Goal: Information Seeking & Learning: Learn about a topic

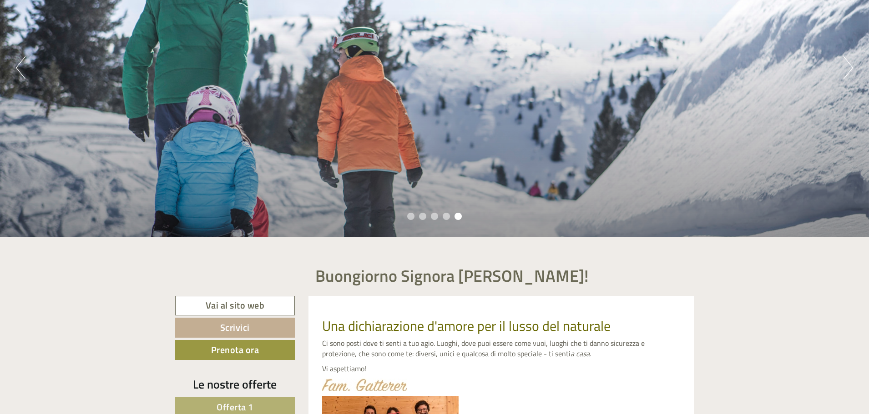
scroll to position [318, 0]
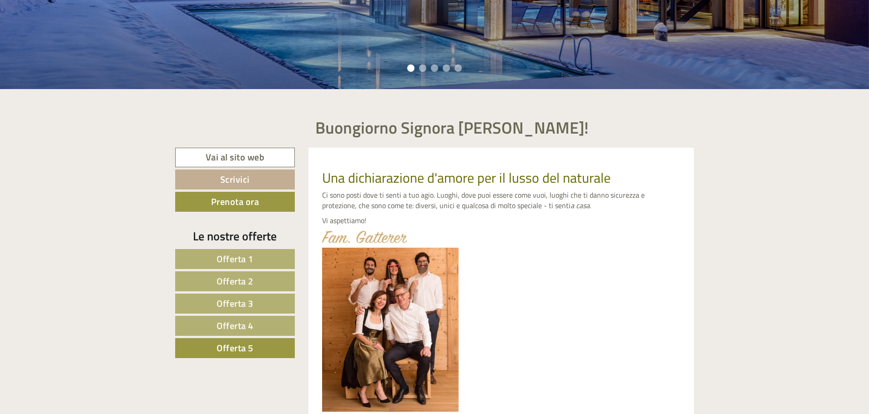
click at [244, 257] on span "Offerta 1" at bounding box center [235, 259] width 37 height 14
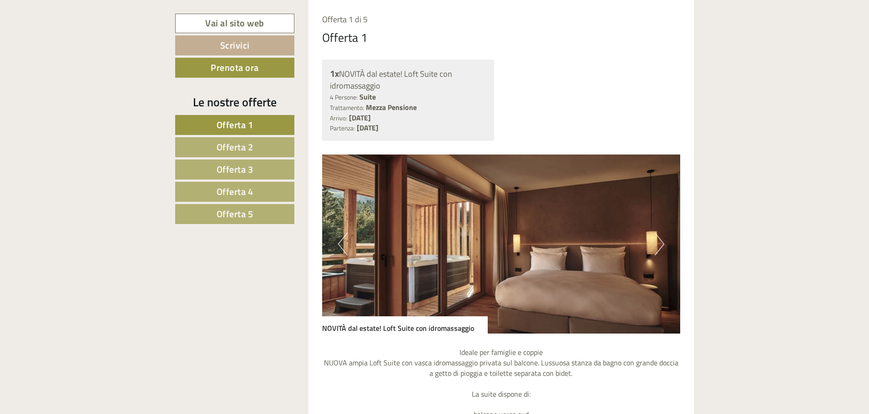
click at [663, 242] on button "Next" at bounding box center [660, 244] width 10 height 23
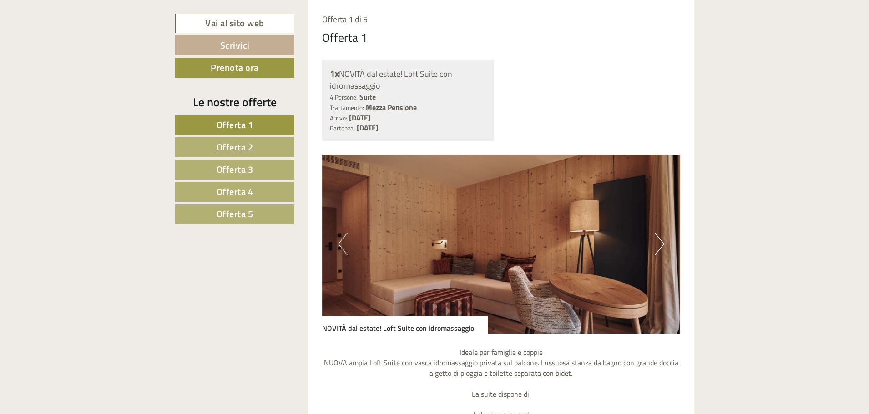
click at [663, 242] on button "Next" at bounding box center [660, 244] width 10 height 23
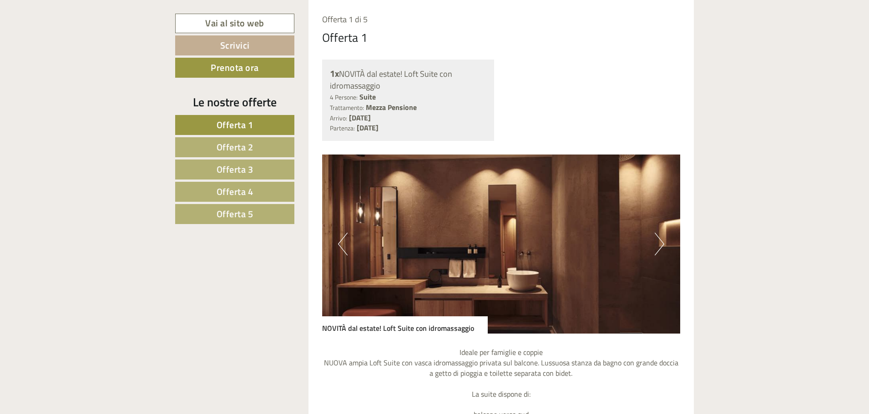
click at [663, 242] on button "Next" at bounding box center [660, 244] width 10 height 23
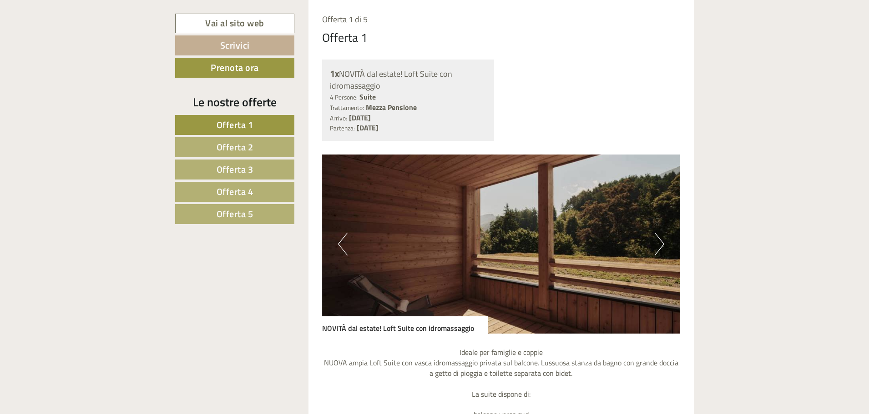
click at [663, 242] on button "Next" at bounding box center [660, 244] width 10 height 23
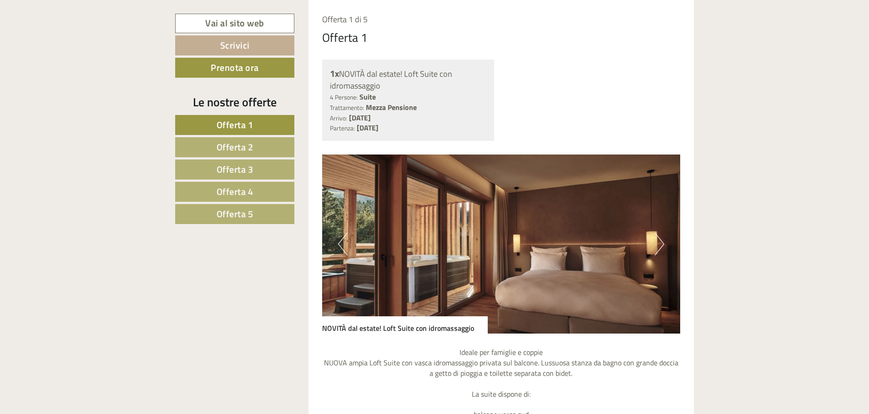
click at [663, 242] on button "Next" at bounding box center [660, 244] width 10 height 23
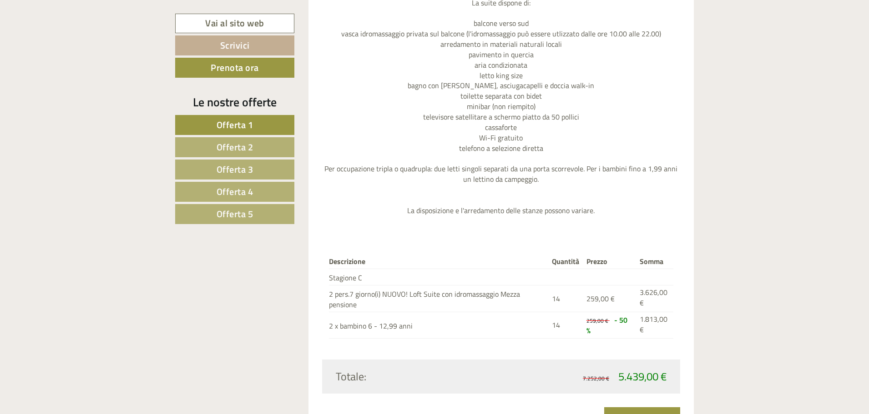
scroll to position [1159, 0]
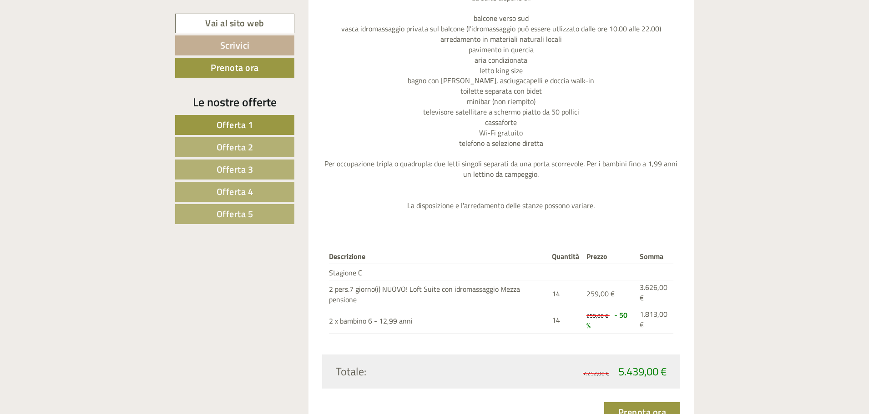
click at [255, 146] on link "Offerta 2" at bounding box center [234, 147] width 119 height 20
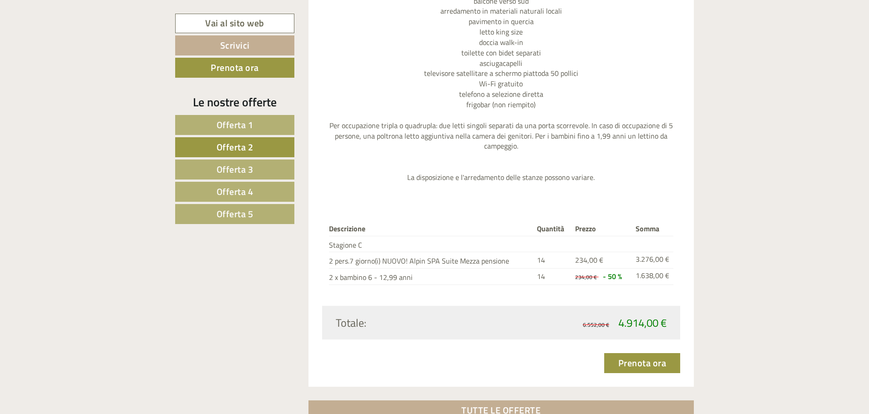
scroll to position [1185, 0]
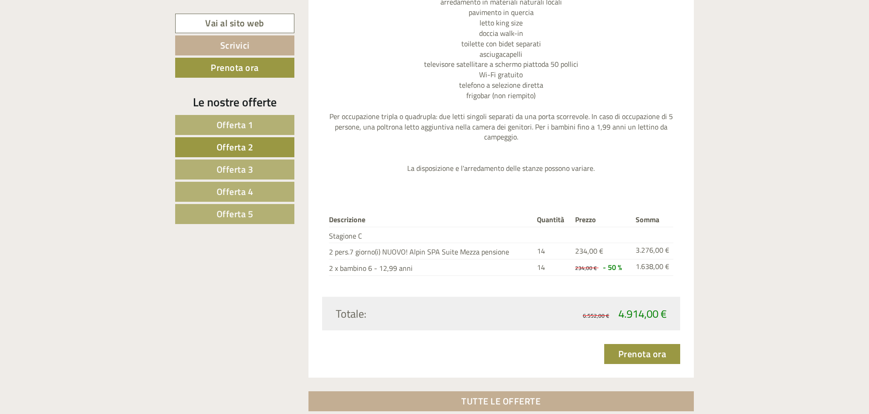
drag, startPoint x: 246, startPoint y: 172, endPoint x: 252, endPoint y: 170, distance: 6.1
click at [247, 171] on span "Offerta 3" at bounding box center [235, 169] width 37 height 14
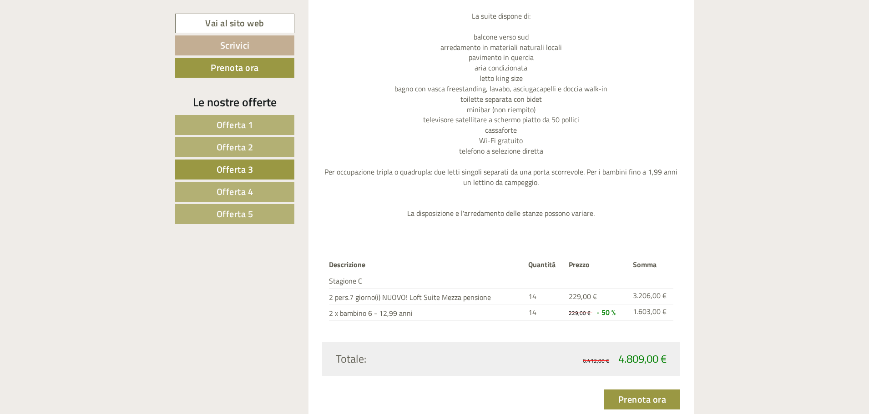
scroll to position [1136, 0]
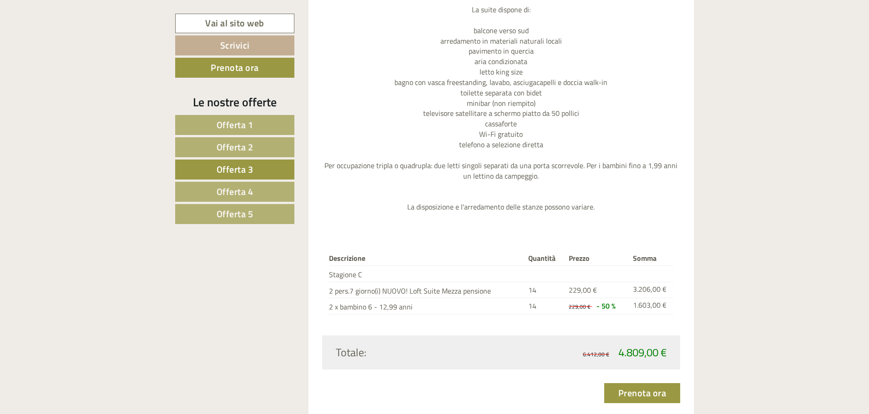
click at [242, 192] on span "Offerta 4" at bounding box center [235, 192] width 37 height 14
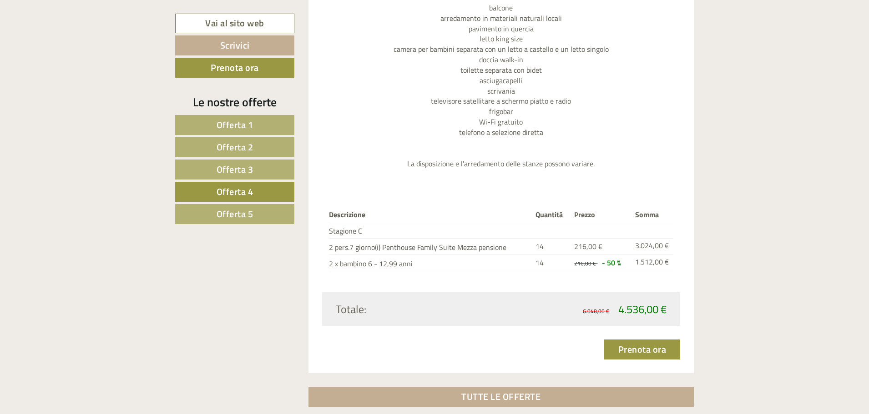
scroll to position [1151, 0]
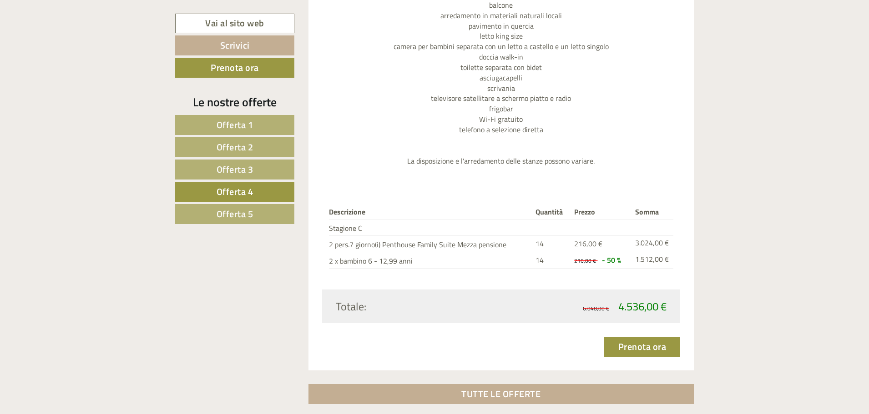
click at [218, 218] on span "Offerta 5" at bounding box center [235, 214] width 37 height 14
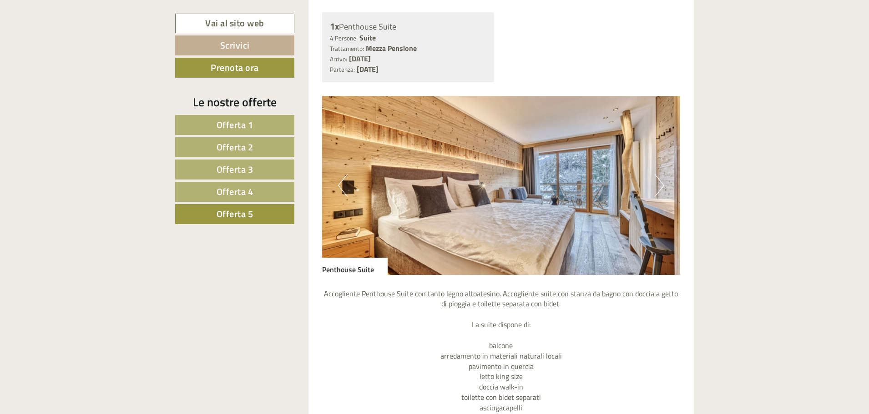
scroll to position [823, 0]
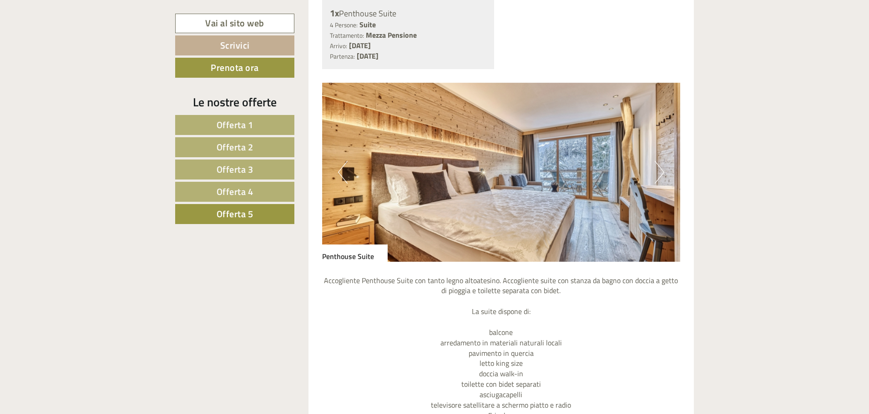
click at [665, 172] on img at bounding box center [501, 172] width 358 height 179
click at [662, 171] on button "Next" at bounding box center [660, 172] width 10 height 23
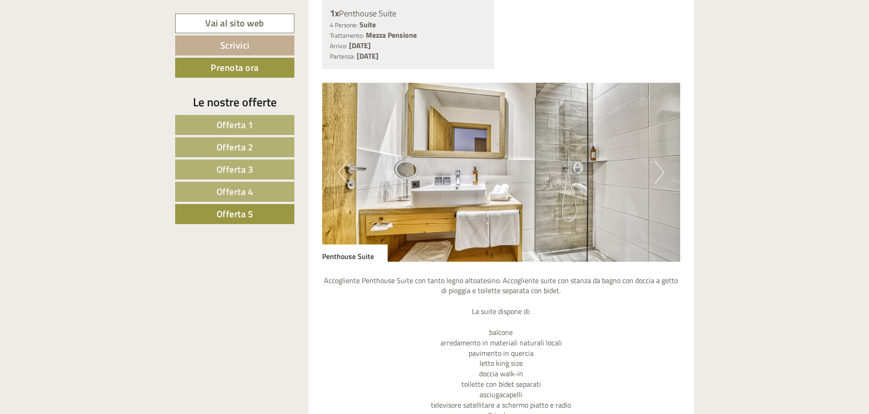
click at [662, 171] on button "Next" at bounding box center [660, 172] width 10 height 23
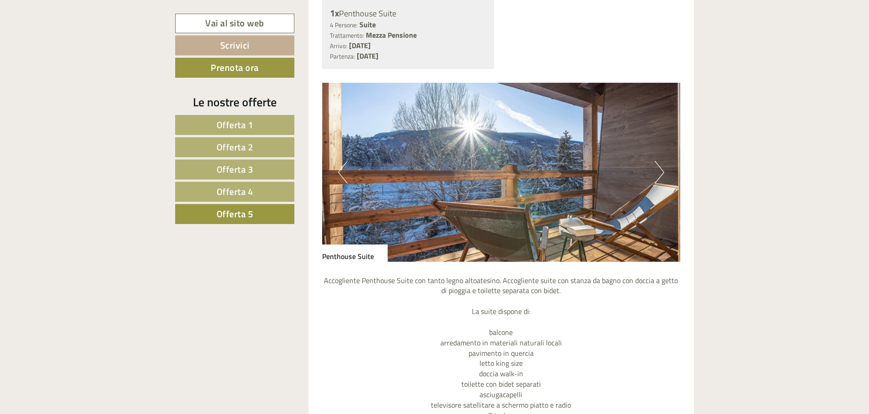
click at [662, 171] on button "Next" at bounding box center [660, 172] width 10 height 23
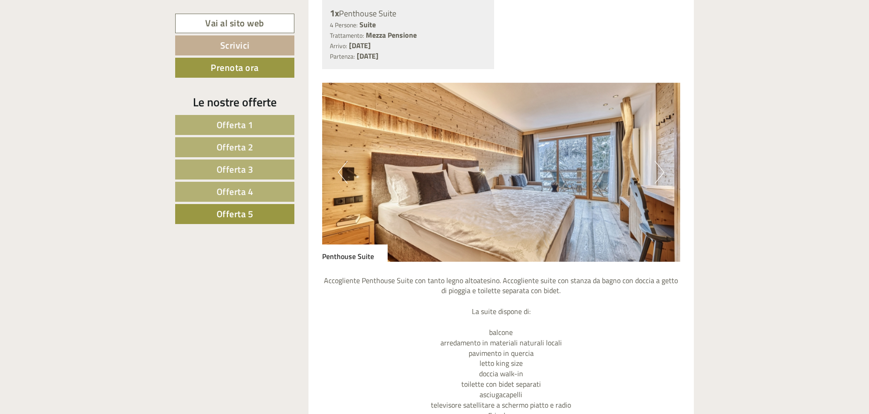
click at [662, 171] on button "Next" at bounding box center [660, 172] width 10 height 23
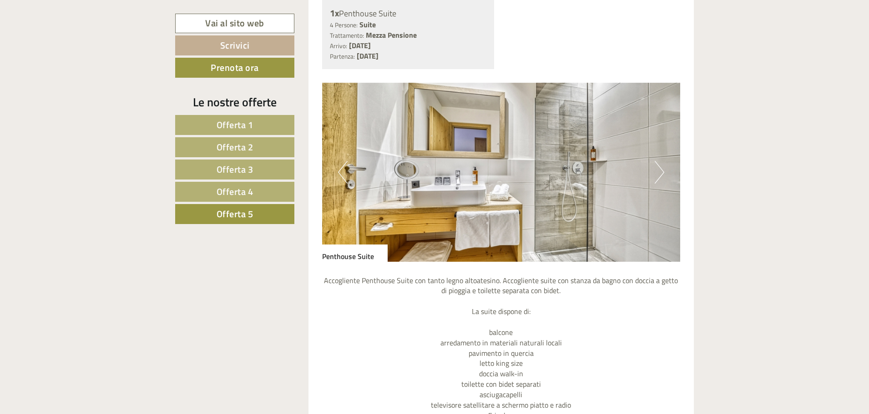
click at [662, 171] on button "Next" at bounding box center [660, 172] width 10 height 23
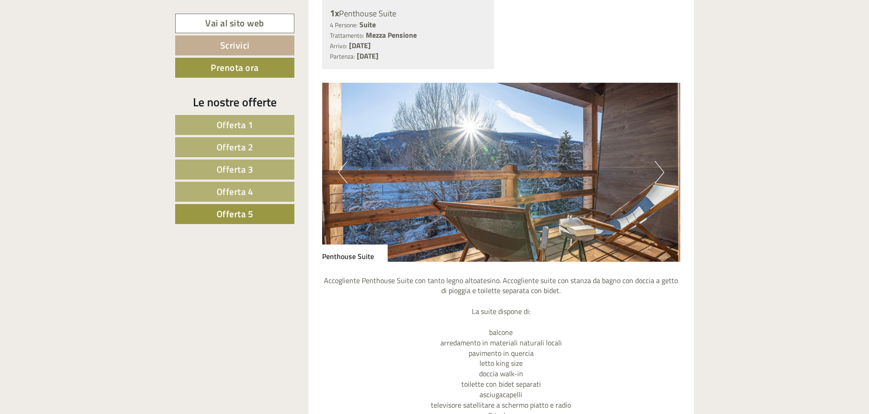
click at [662, 171] on button "Next" at bounding box center [660, 172] width 10 height 23
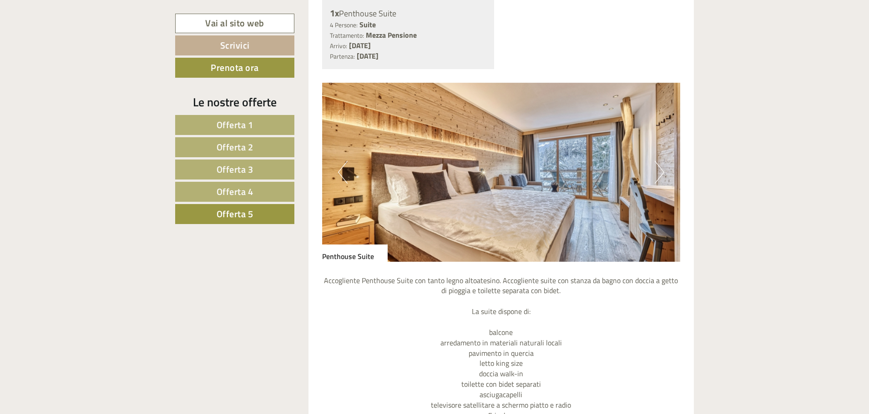
click at [662, 171] on button "Next" at bounding box center [660, 172] width 10 height 23
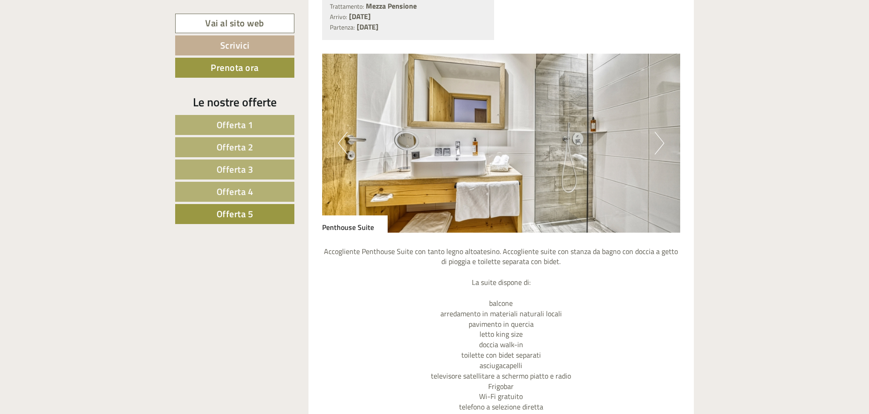
scroll to position [868, 0]
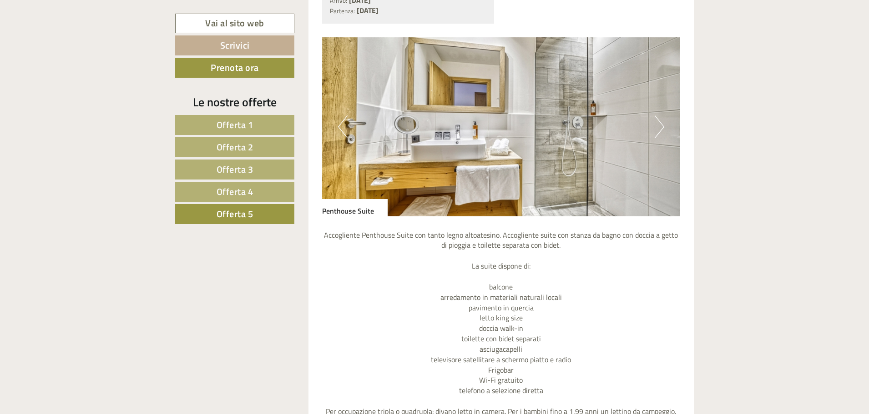
click at [663, 126] on button "Next" at bounding box center [660, 127] width 10 height 23
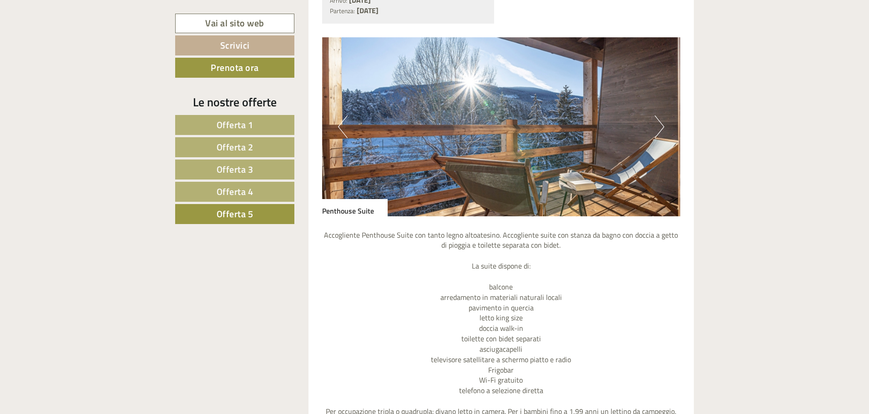
click at [663, 126] on button "Next" at bounding box center [660, 127] width 10 height 23
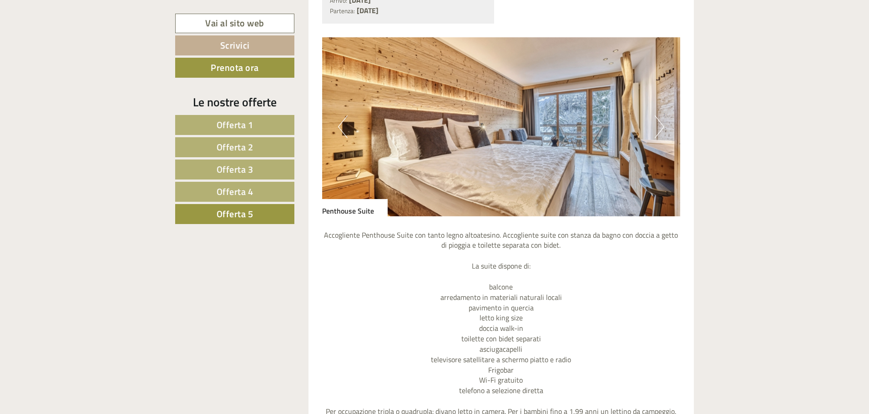
click at [666, 127] on img at bounding box center [501, 126] width 358 height 179
click at [662, 127] on button "Next" at bounding box center [660, 127] width 10 height 23
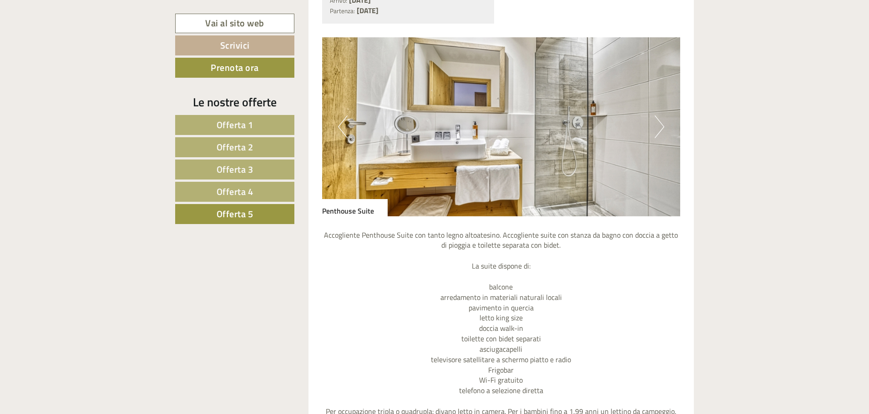
click at [662, 127] on button "Next" at bounding box center [660, 127] width 10 height 23
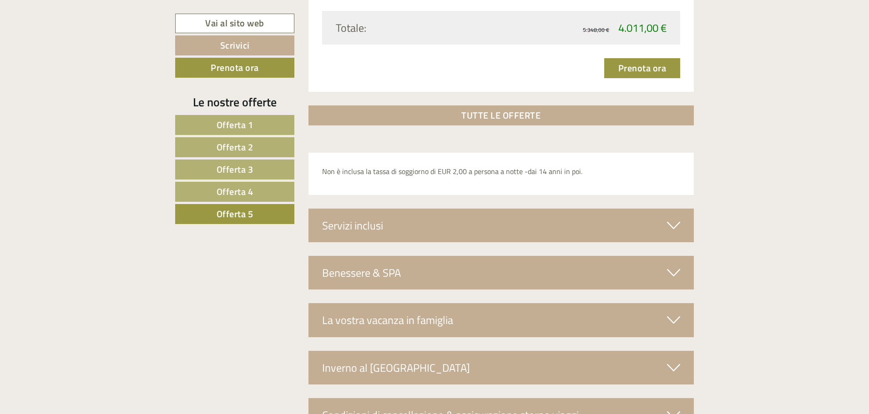
scroll to position [1475, 0]
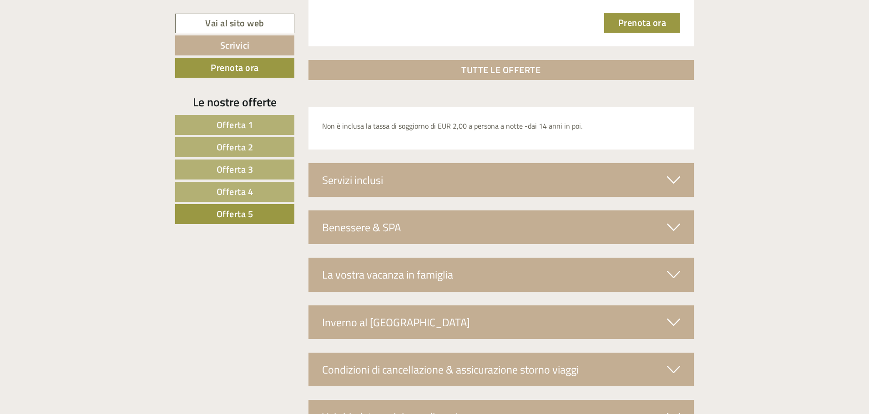
click at [677, 228] on icon at bounding box center [673, 227] width 13 height 15
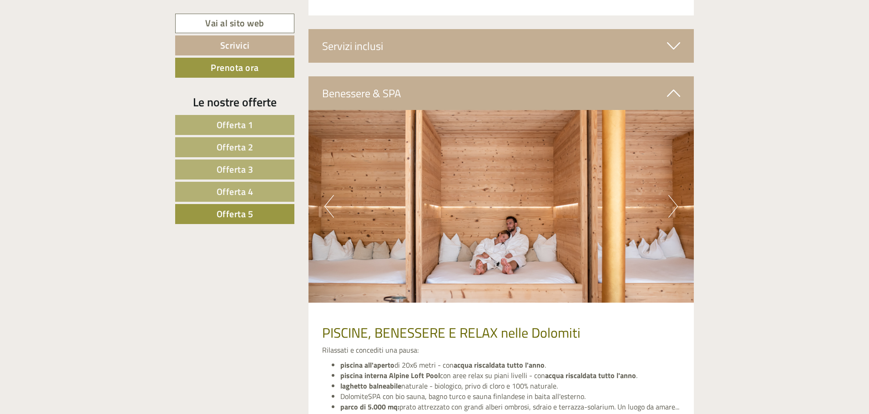
scroll to position [1611, 0]
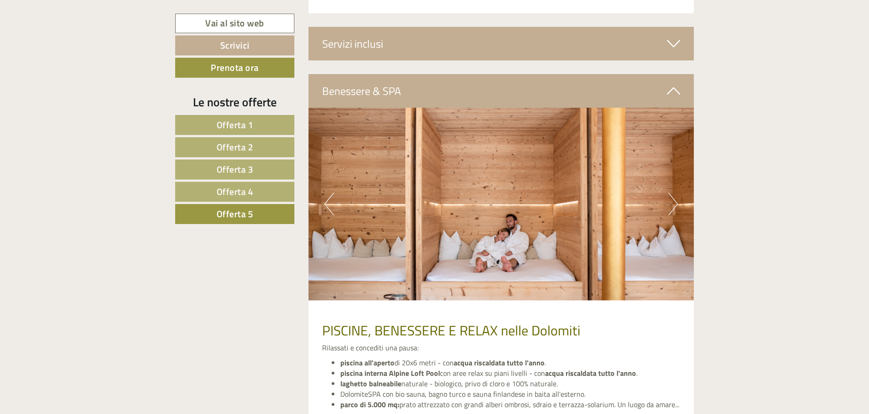
click at [678, 202] on img at bounding box center [501, 204] width 386 height 193
click at [676, 202] on button "Next" at bounding box center [673, 204] width 10 height 23
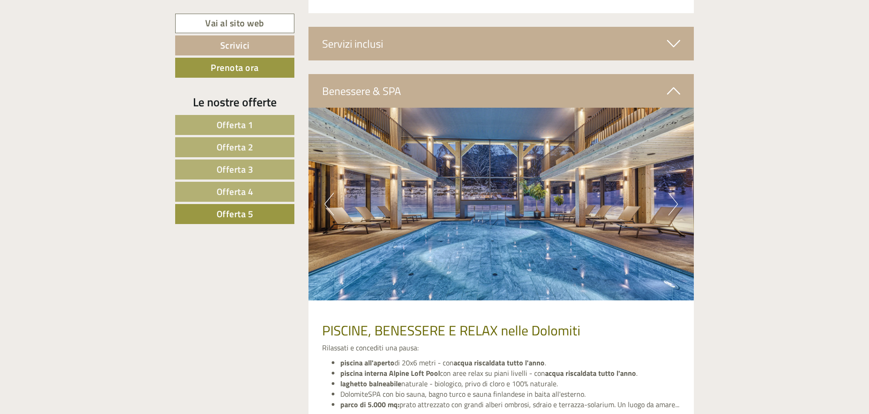
click at [676, 205] on button "Next" at bounding box center [673, 204] width 10 height 23
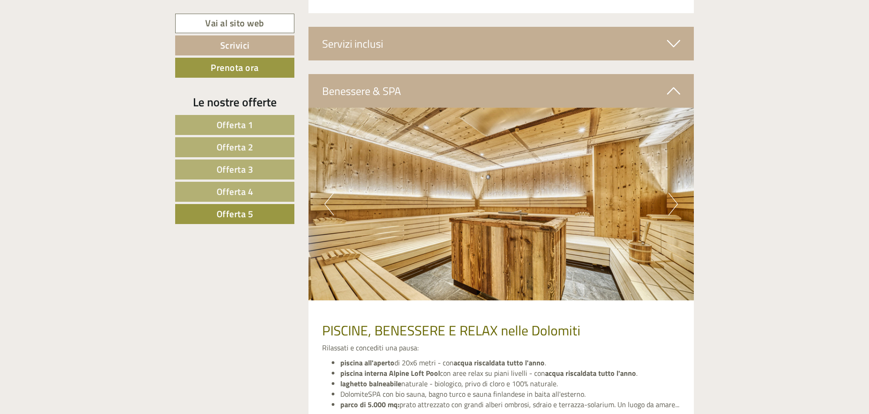
click at [676, 205] on button "Next" at bounding box center [673, 204] width 10 height 23
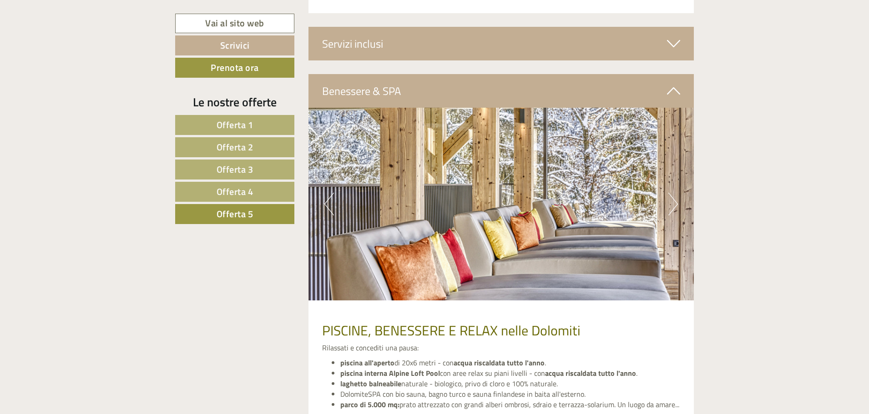
click at [674, 205] on button "Next" at bounding box center [673, 204] width 10 height 23
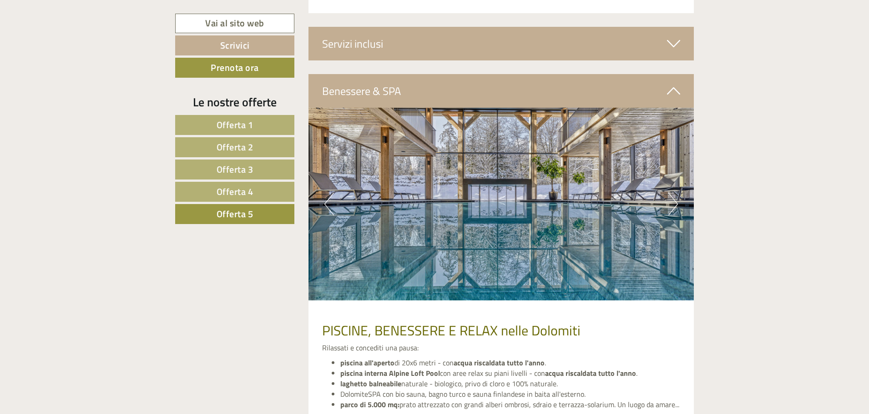
click at [674, 205] on button "Next" at bounding box center [673, 204] width 10 height 23
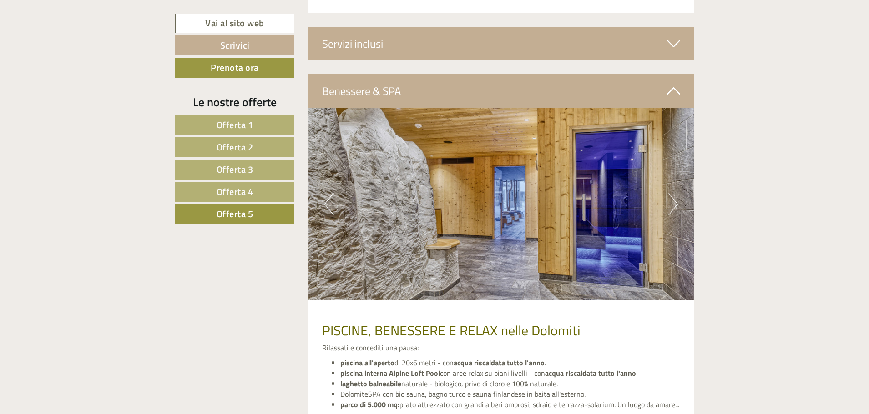
click at [676, 201] on button "Next" at bounding box center [673, 204] width 10 height 23
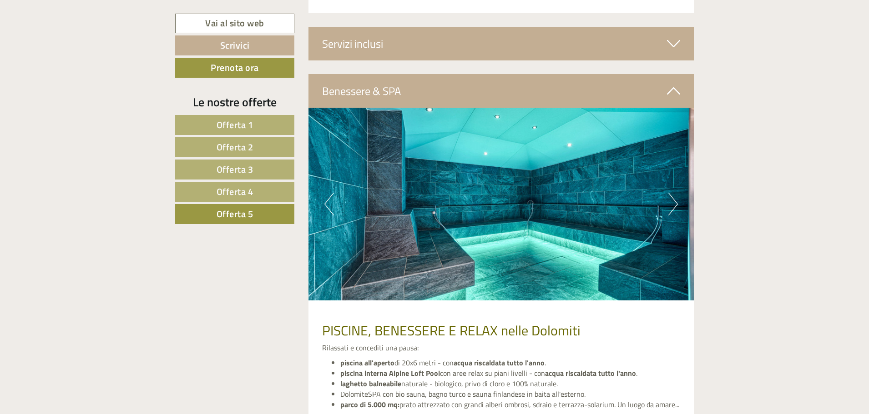
click at [677, 205] on button "Next" at bounding box center [673, 204] width 10 height 23
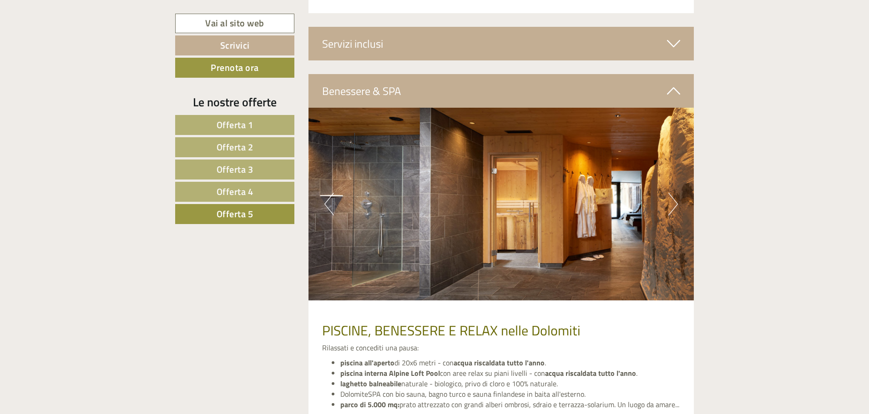
click at [677, 202] on button "Next" at bounding box center [673, 204] width 10 height 23
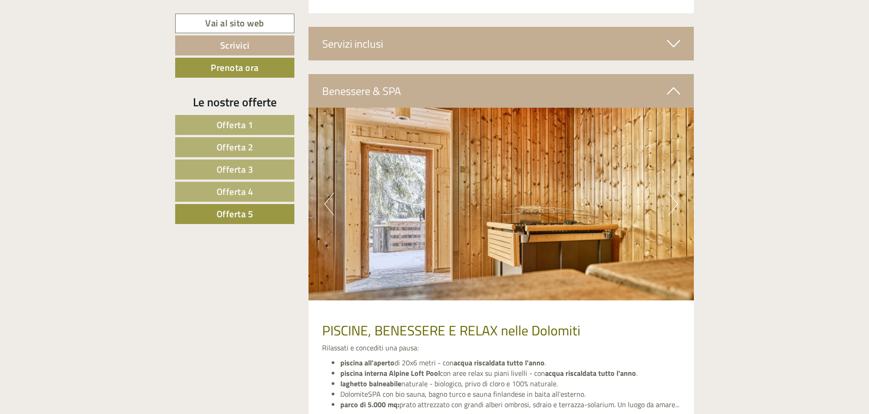
click at [677, 202] on button "Next" at bounding box center [673, 204] width 10 height 23
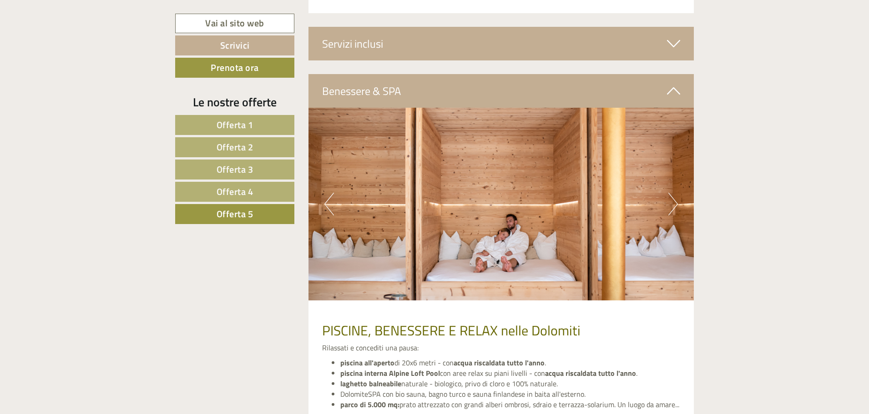
click at [676, 203] on button "Next" at bounding box center [673, 204] width 10 height 23
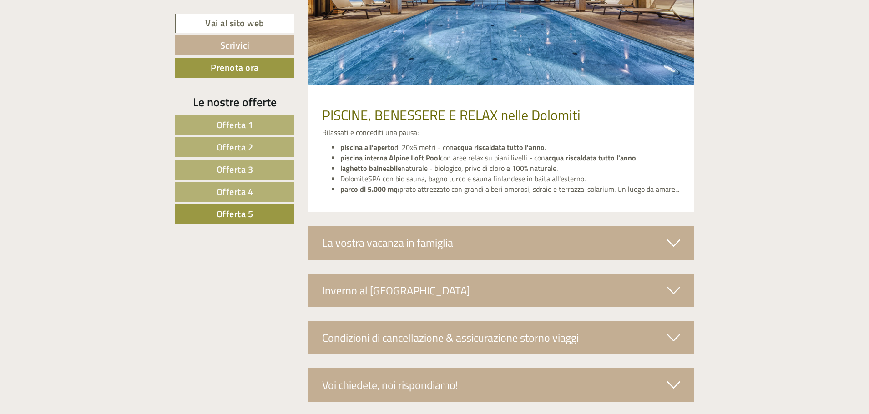
scroll to position [1884, 0]
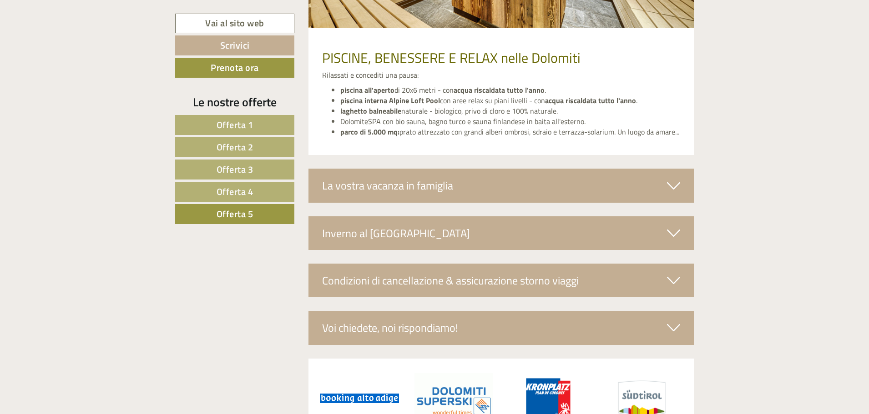
click at [673, 233] on icon at bounding box center [673, 233] width 13 height 15
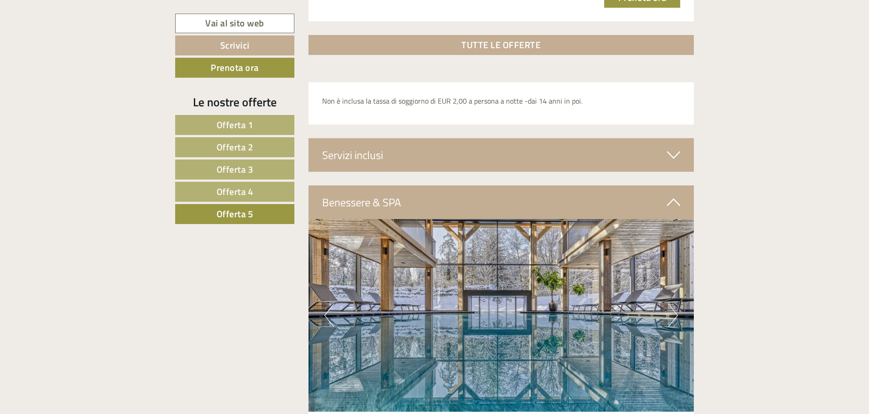
scroll to position [1489, 0]
